Goal: Task Accomplishment & Management: Use online tool/utility

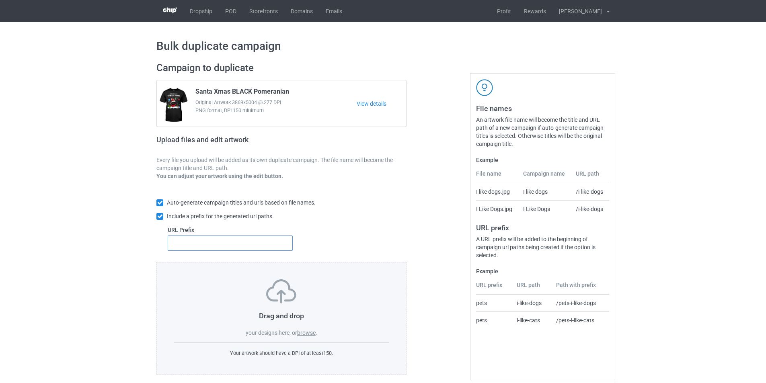
click at [226, 245] on input "text" at bounding box center [230, 243] width 125 height 15
type input "dmt-"
click at [307, 335] on label "browse" at bounding box center [306, 333] width 18 height 6
click at [0, 0] on input "browse" at bounding box center [0, 0] width 0 height 0
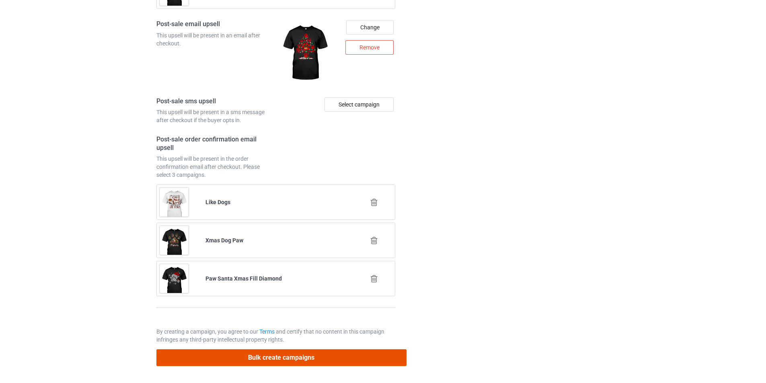
click at [324, 359] on button "Bulk create campaigns" at bounding box center [281, 357] width 250 height 16
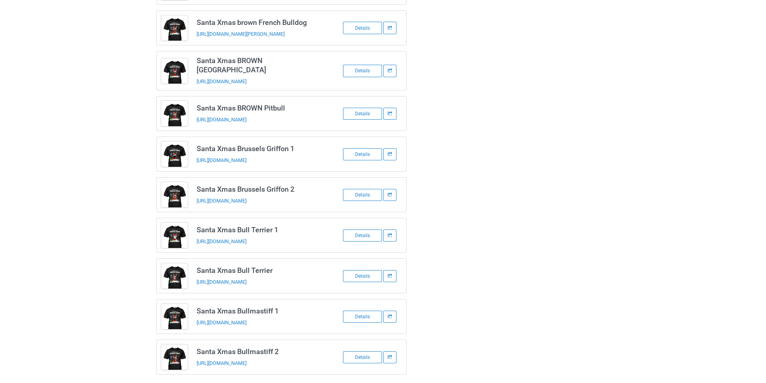
scroll to position [993, 0]
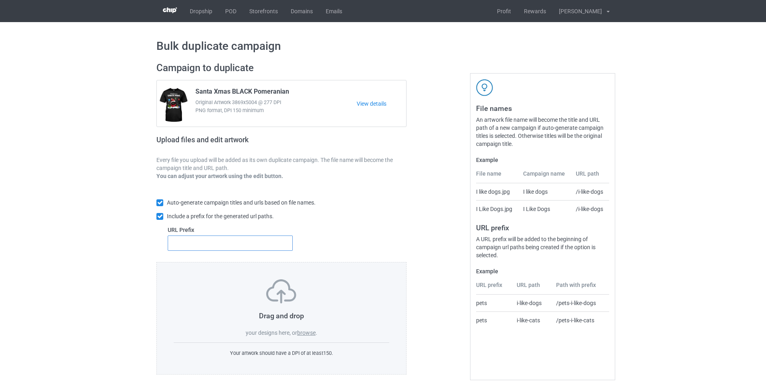
click at [247, 248] on input "text" at bounding box center [230, 243] width 125 height 15
type input "dmt-"
click at [311, 332] on label "browse" at bounding box center [306, 333] width 18 height 6
click at [0, 0] on input "browse" at bounding box center [0, 0] width 0 height 0
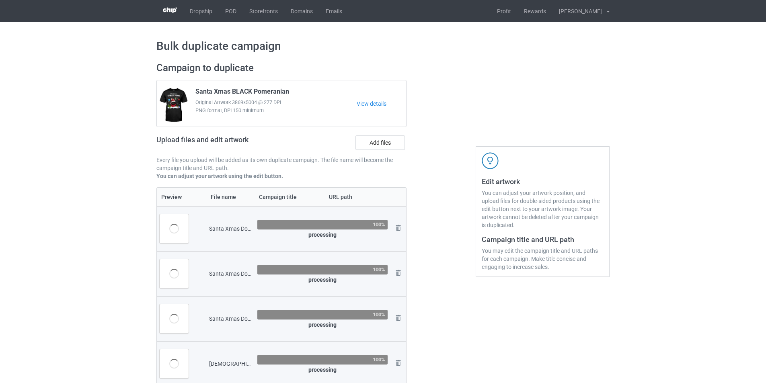
scroll to position [40, 0]
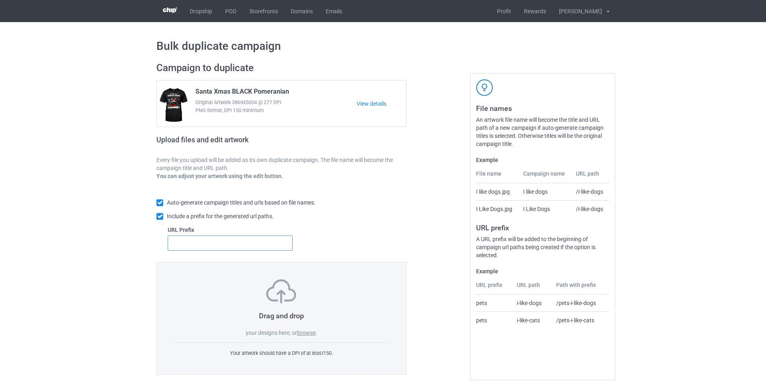
click at [253, 248] on input "text" at bounding box center [230, 243] width 125 height 15
type input "dmt-"
click at [305, 335] on label "browse" at bounding box center [306, 333] width 18 height 6
click at [0, 0] on input "browse" at bounding box center [0, 0] width 0 height 0
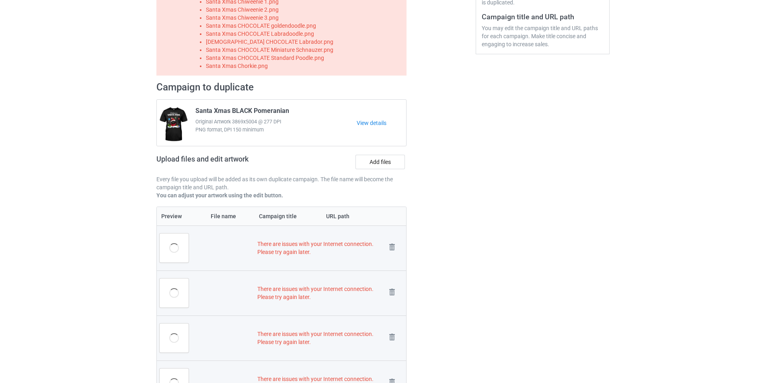
scroll to position [241, 0]
